Goal: Transaction & Acquisition: Book appointment/travel/reservation

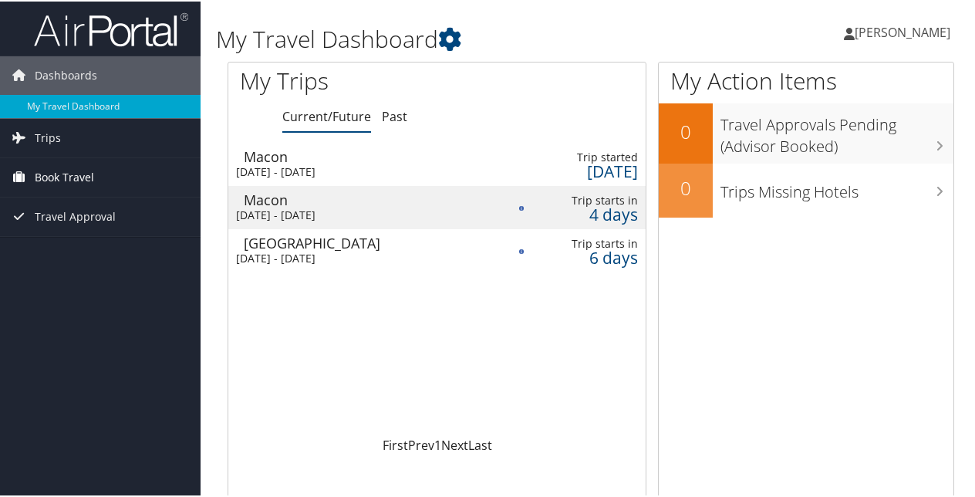
click at [62, 173] on span "Book Travel" at bounding box center [64, 176] width 59 height 39
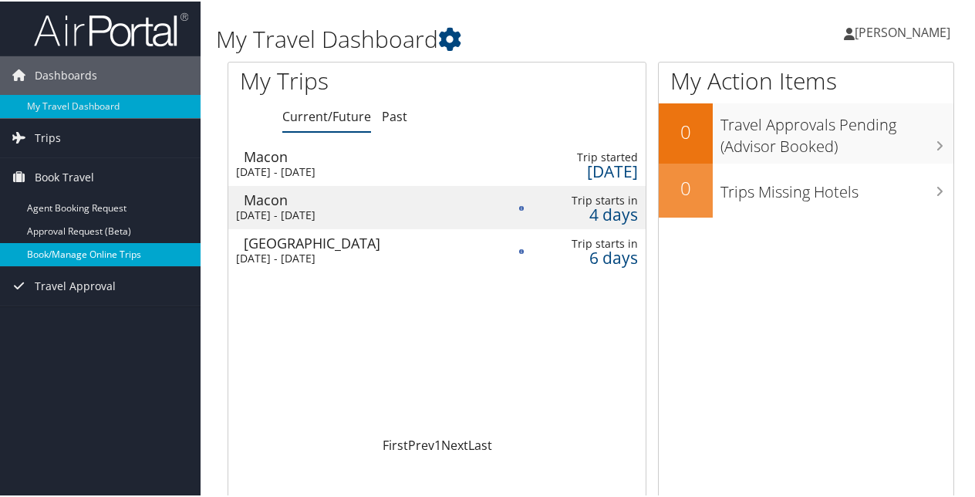
click at [80, 246] on link "Book/Manage Online Trips" at bounding box center [100, 252] width 201 height 23
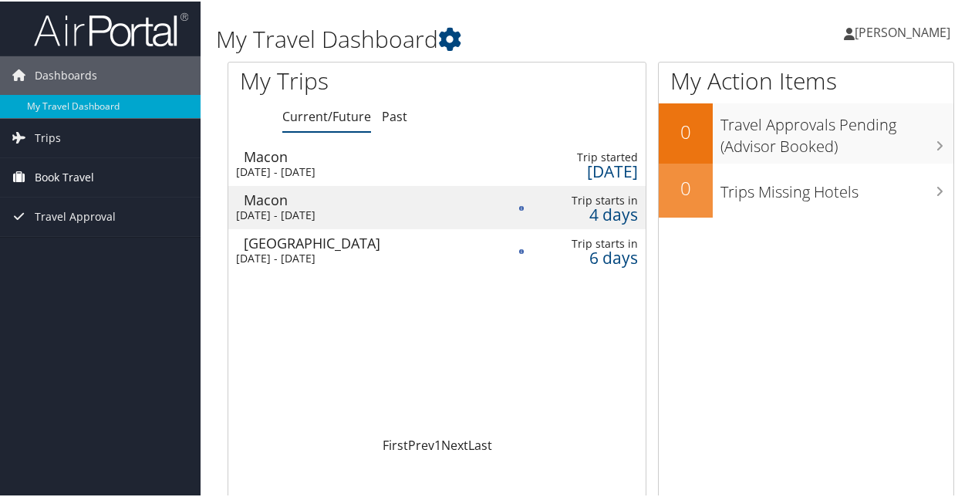
click at [68, 167] on span "Book Travel" at bounding box center [64, 176] width 59 height 39
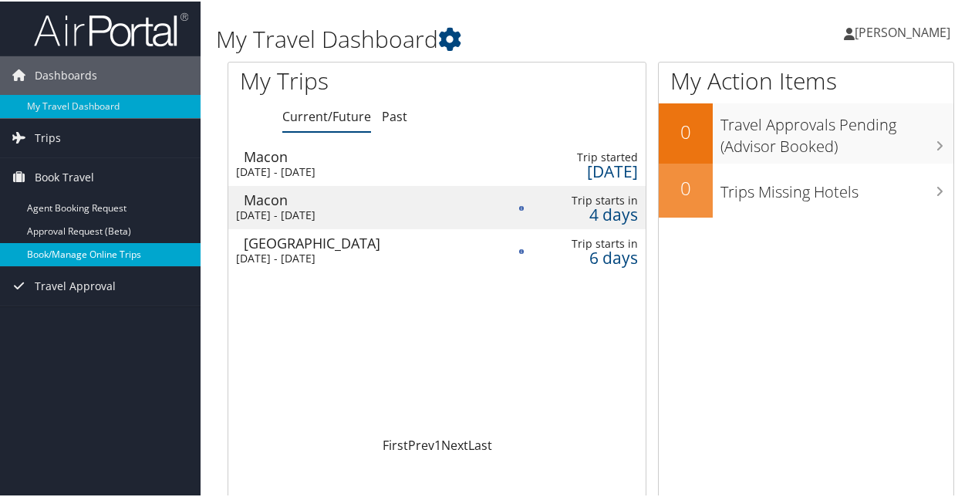
click at [69, 246] on link "Book/Manage Online Trips" at bounding box center [100, 252] width 201 height 23
